Goal: Find contact information: Find contact information

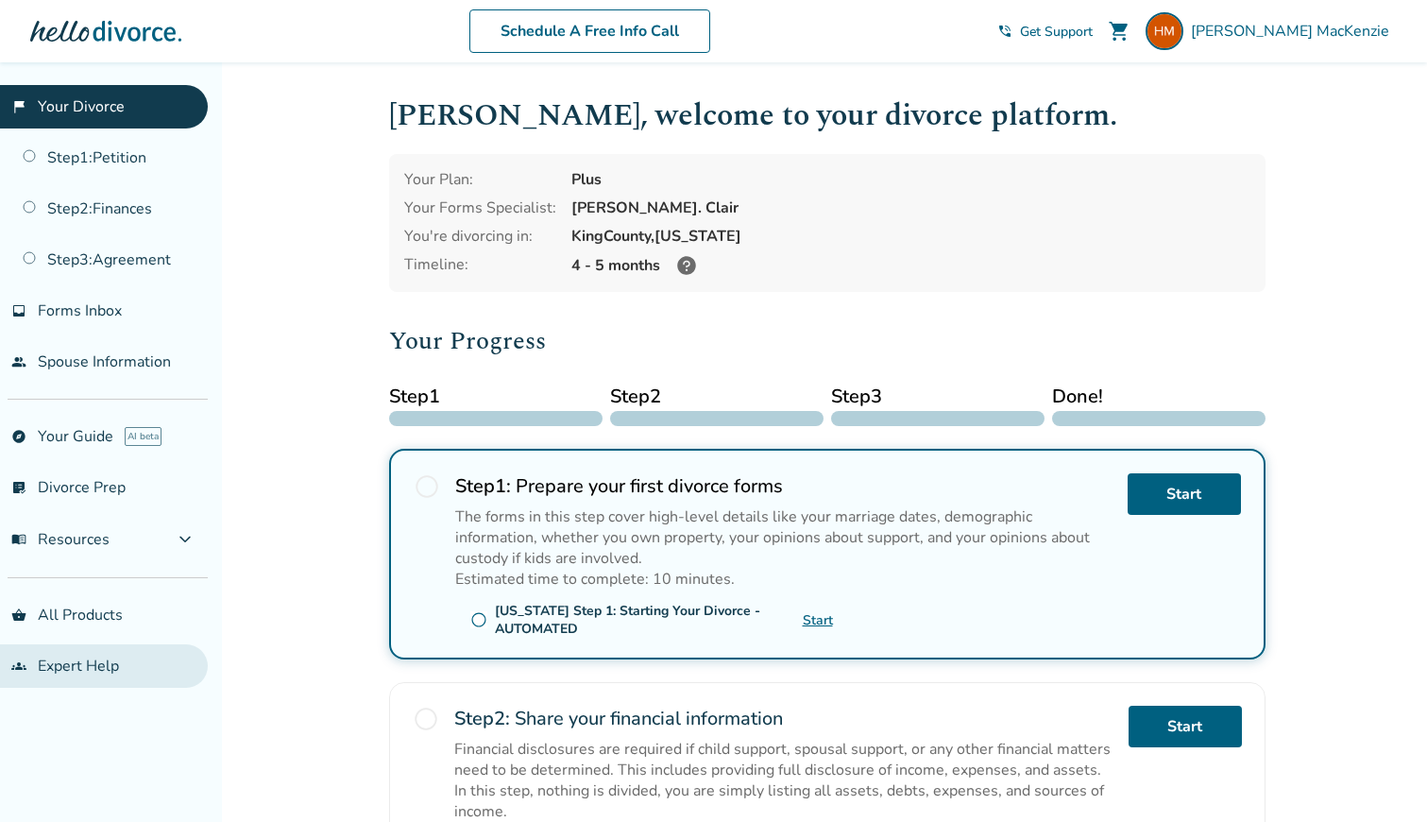
click at [68, 658] on link "groups Expert Help" at bounding box center [104, 665] width 208 height 43
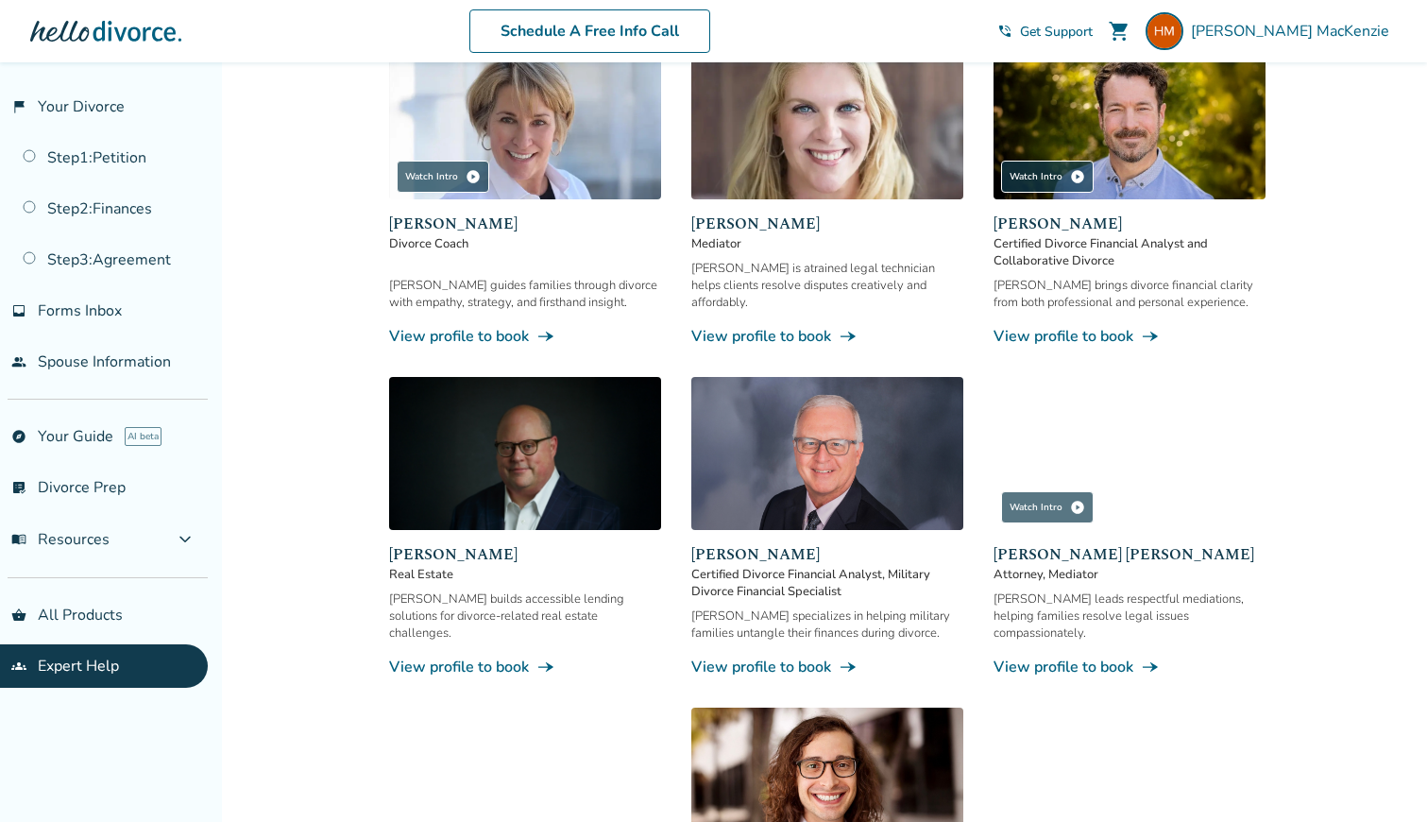
scroll to position [722, 0]
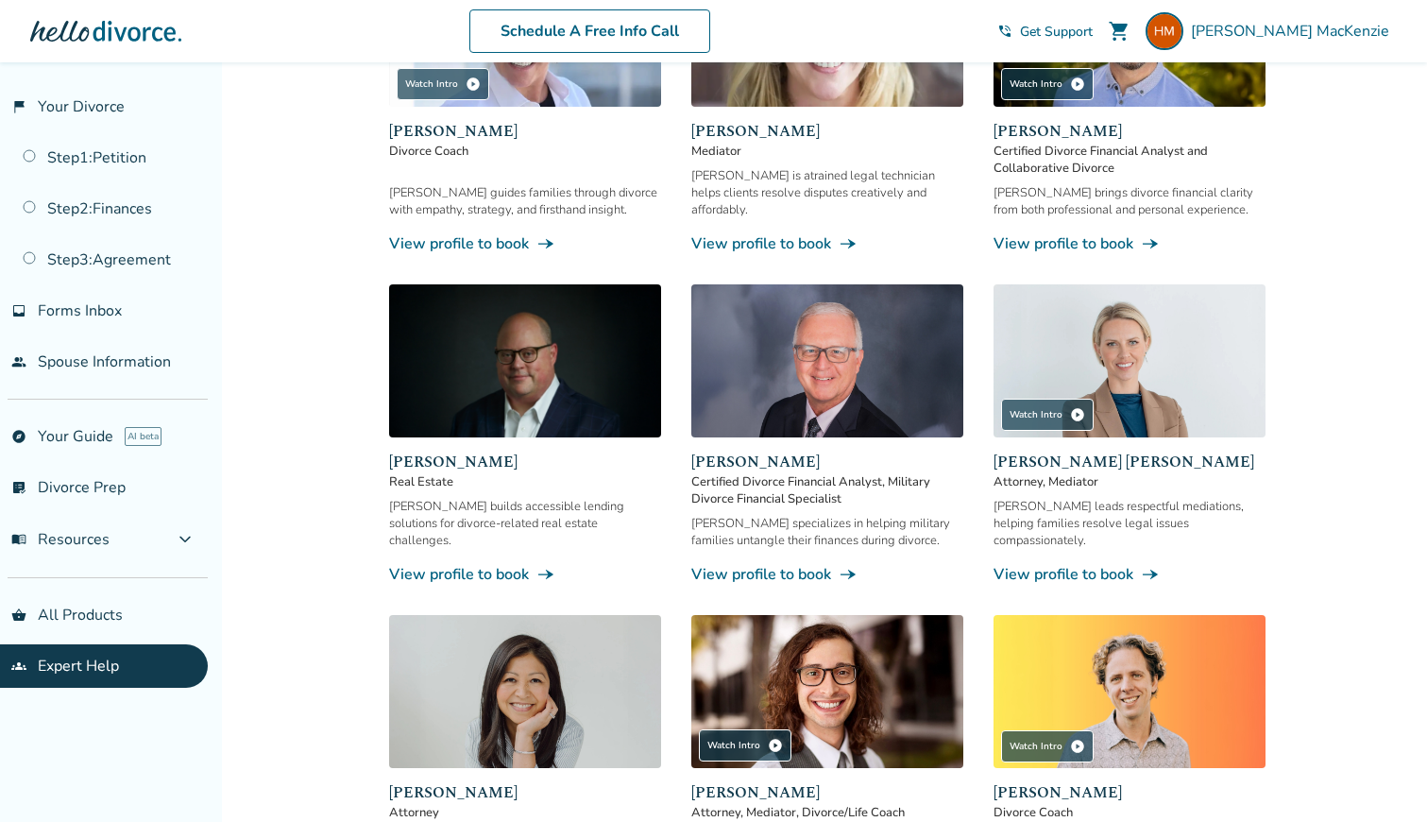
click at [1083, 451] on span "[PERSON_NAME] [PERSON_NAME]" at bounding box center [1130, 462] width 272 height 23
click at [1096, 564] on link "View profile to book line_end_arrow_notch" at bounding box center [1130, 574] width 272 height 21
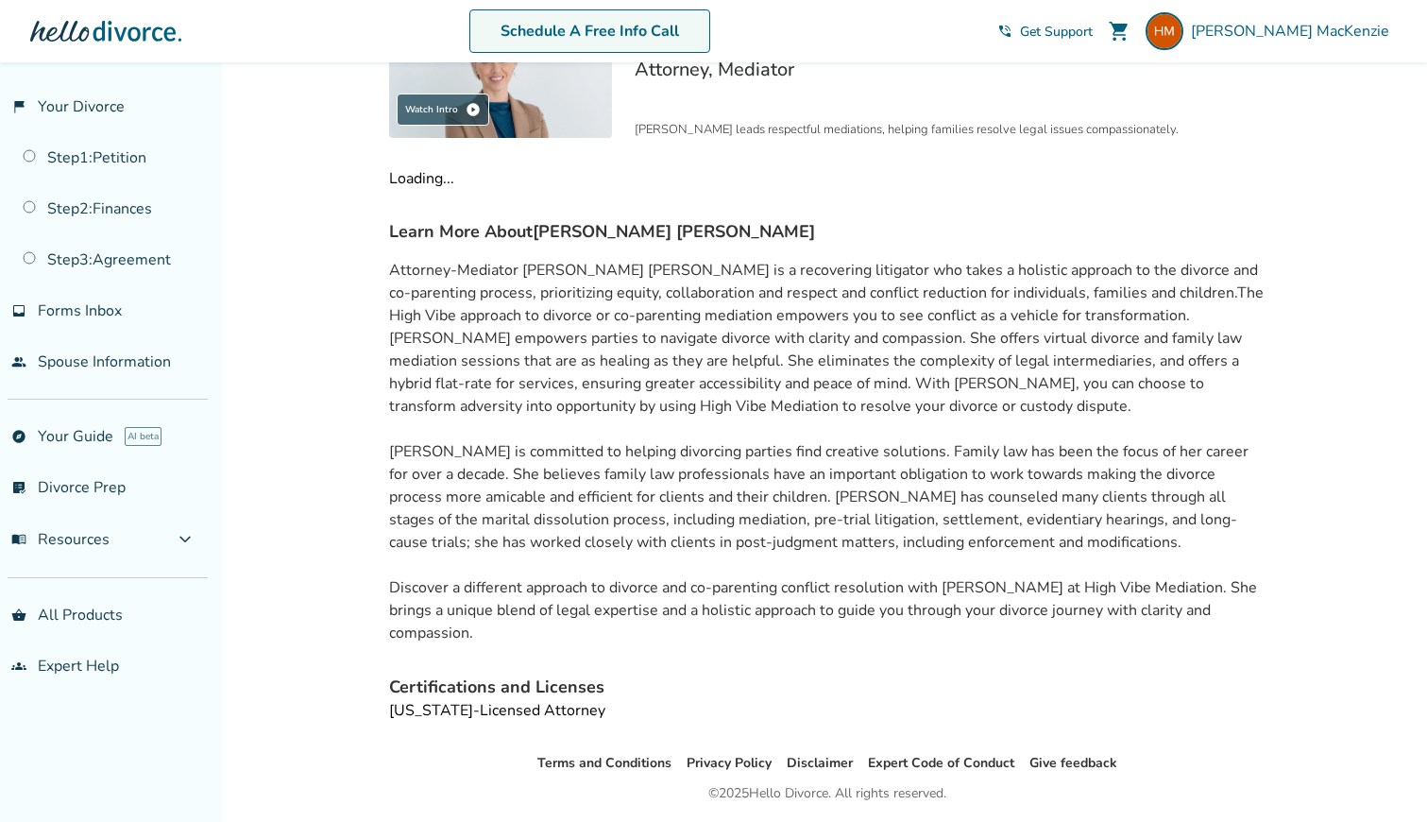
scroll to position [269, 0]
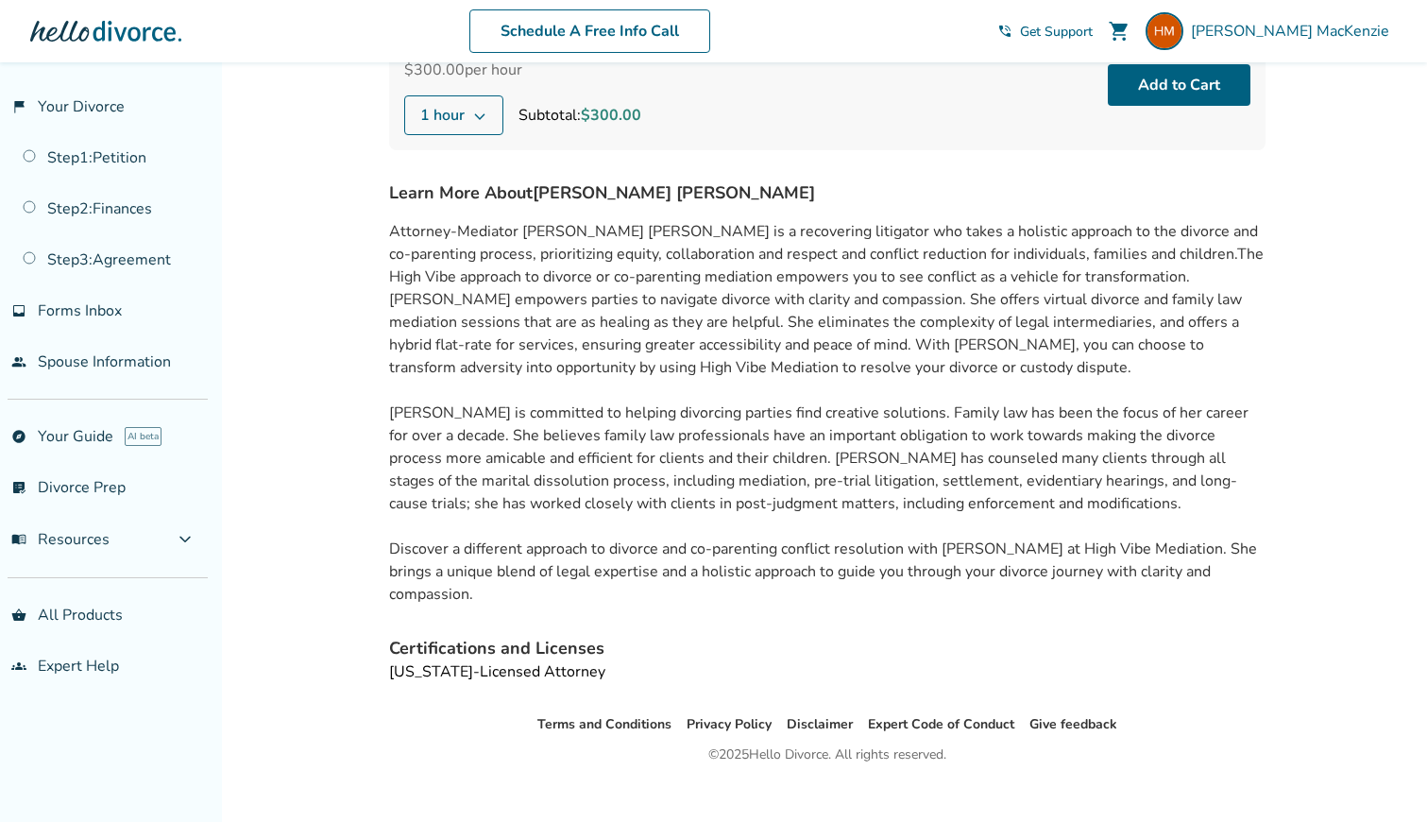
click at [1010, 193] on h4 "Learn More About [PERSON_NAME] [PERSON_NAME]" at bounding box center [827, 192] width 877 height 25
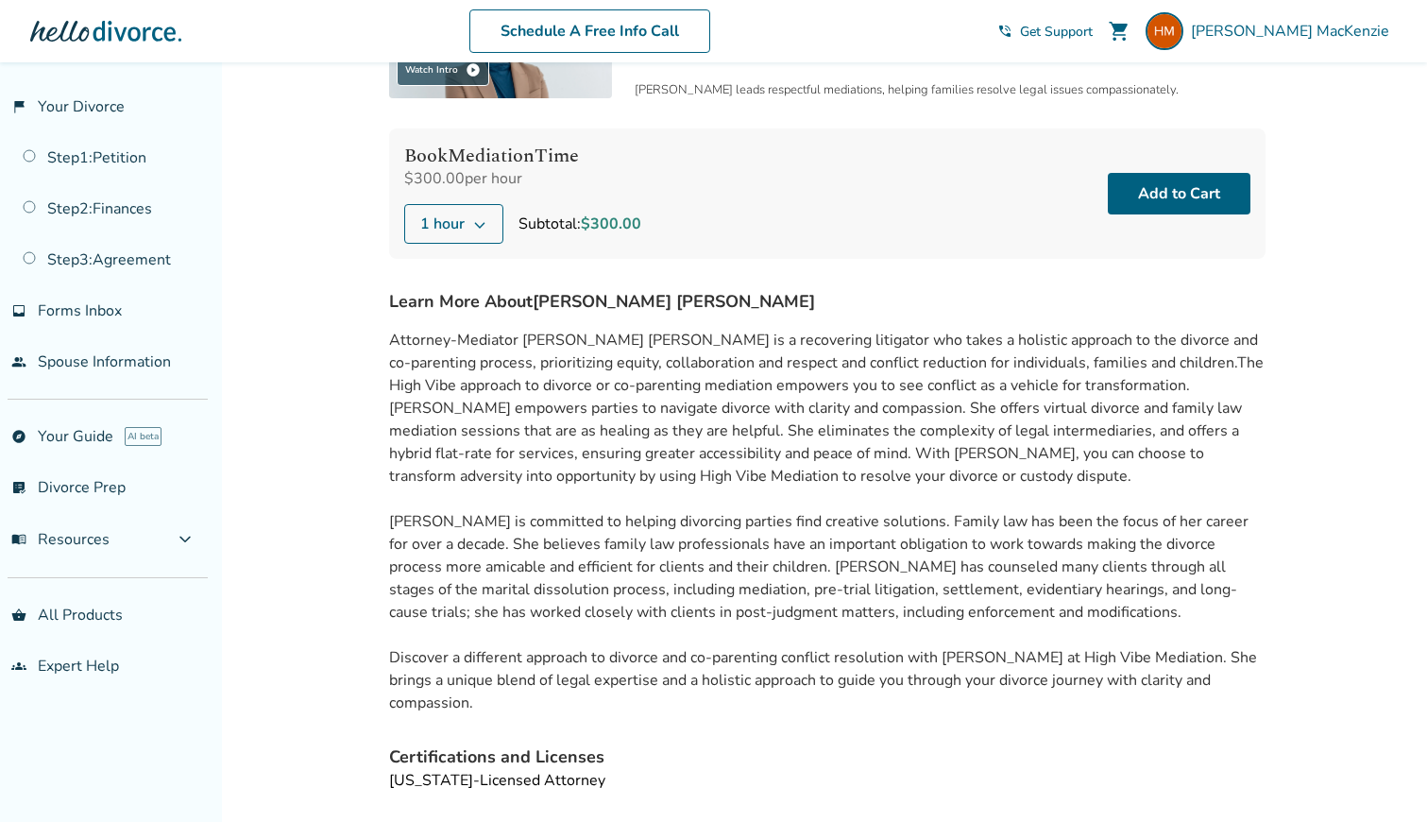
scroll to position [0, 0]
